Goal: Task Accomplishment & Management: Manage account settings

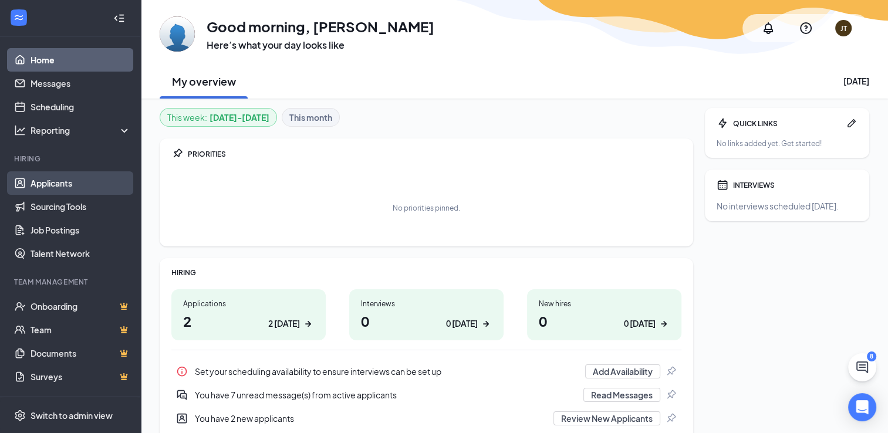
click at [66, 181] on link "Applicants" at bounding box center [81, 182] width 100 height 23
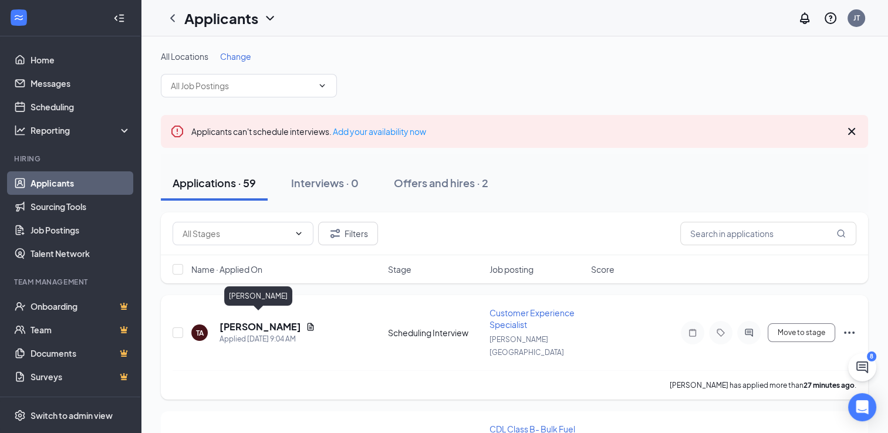
click at [235, 320] on h5 "[PERSON_NAME]" at bounding box center [261, 326] width 82 height 13
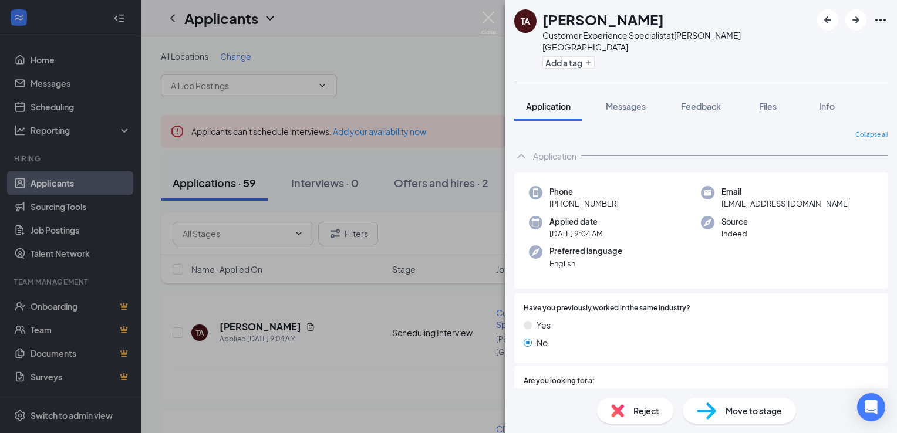
scroll to position [197, 0]
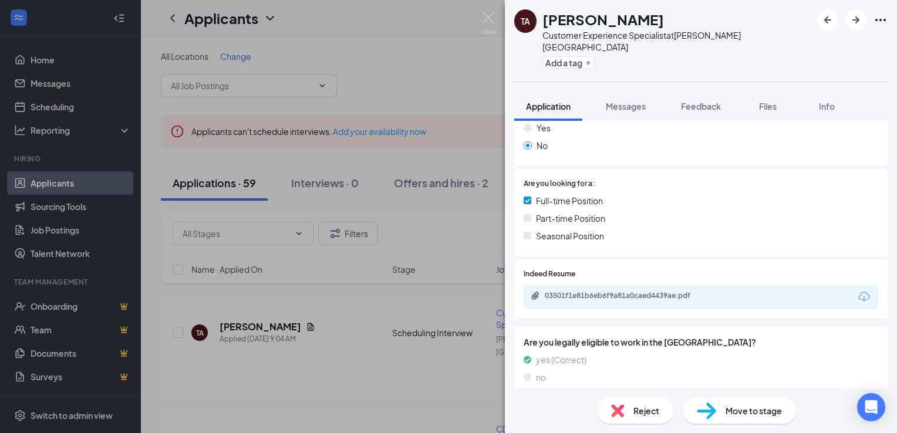
click at [650, 285] on div "03501f1e81b6eb6f9a81a0caed4439ae.pdf" at bounding box center [701, 297] width 355 height 25
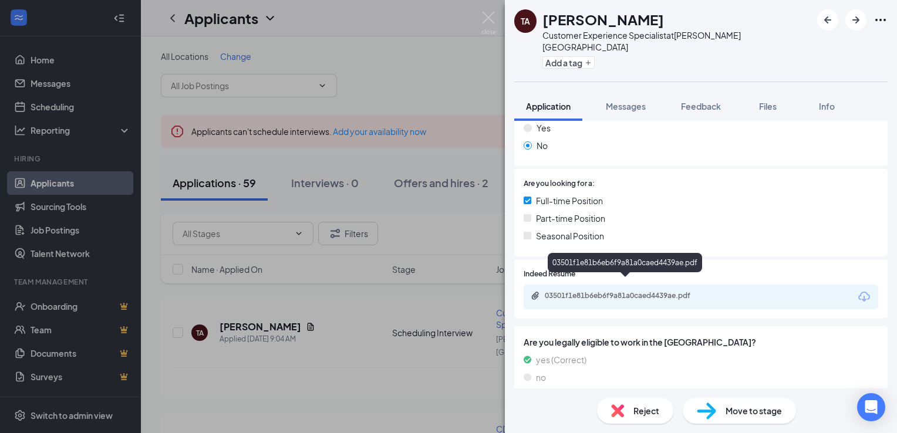
click at [653, 291] on div "03501f1e81b6eb6f9a81a0caed4439ae.pdf" at bounding box center [627, 295] width 164 height 9
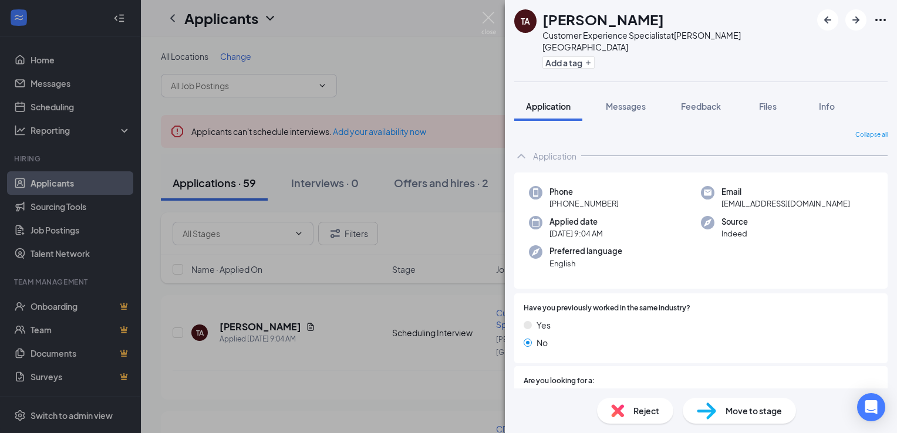
click at [370, 421] on div "TA TRISHA AUSTIN Customer Experience Specialist at Harvey Station Add a tag App…" at bounding box center [448, 216] width 897 height 433
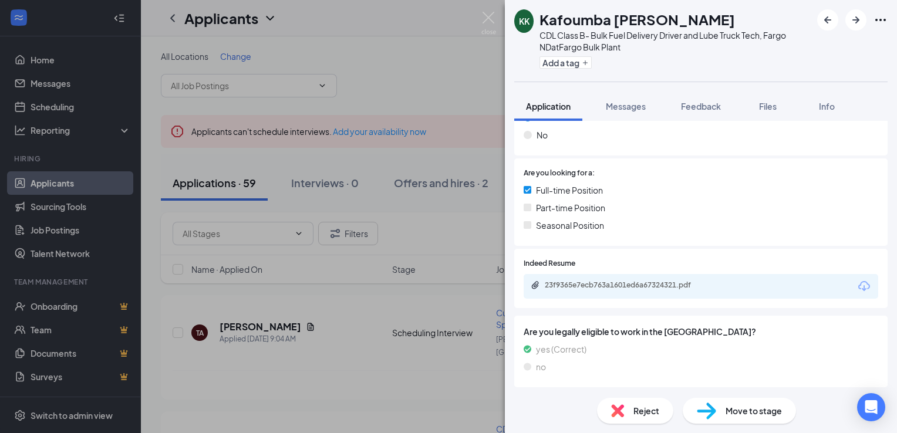
scroll to position [209, 0]
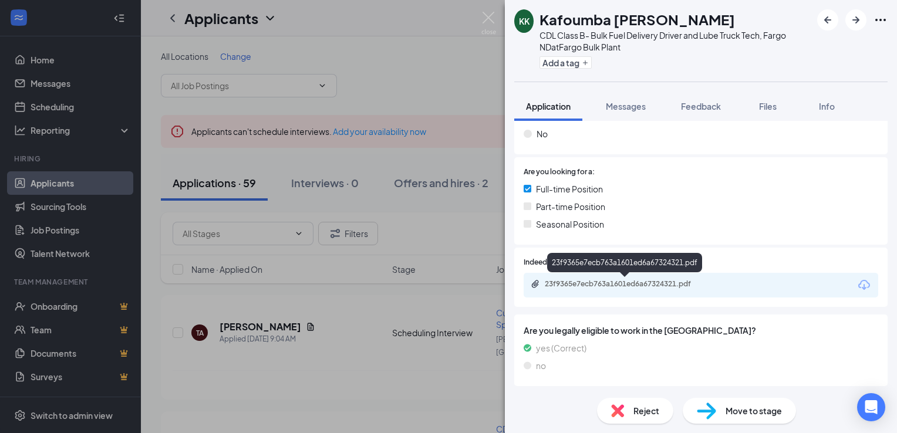
click at [660, 286] on div "23f9365e7ecb763a1601ed6a67324321.pdf" at bounding box center [627, 283] width 164 height 9
